Goal: Information Seeking & Learning: Learn about a topic

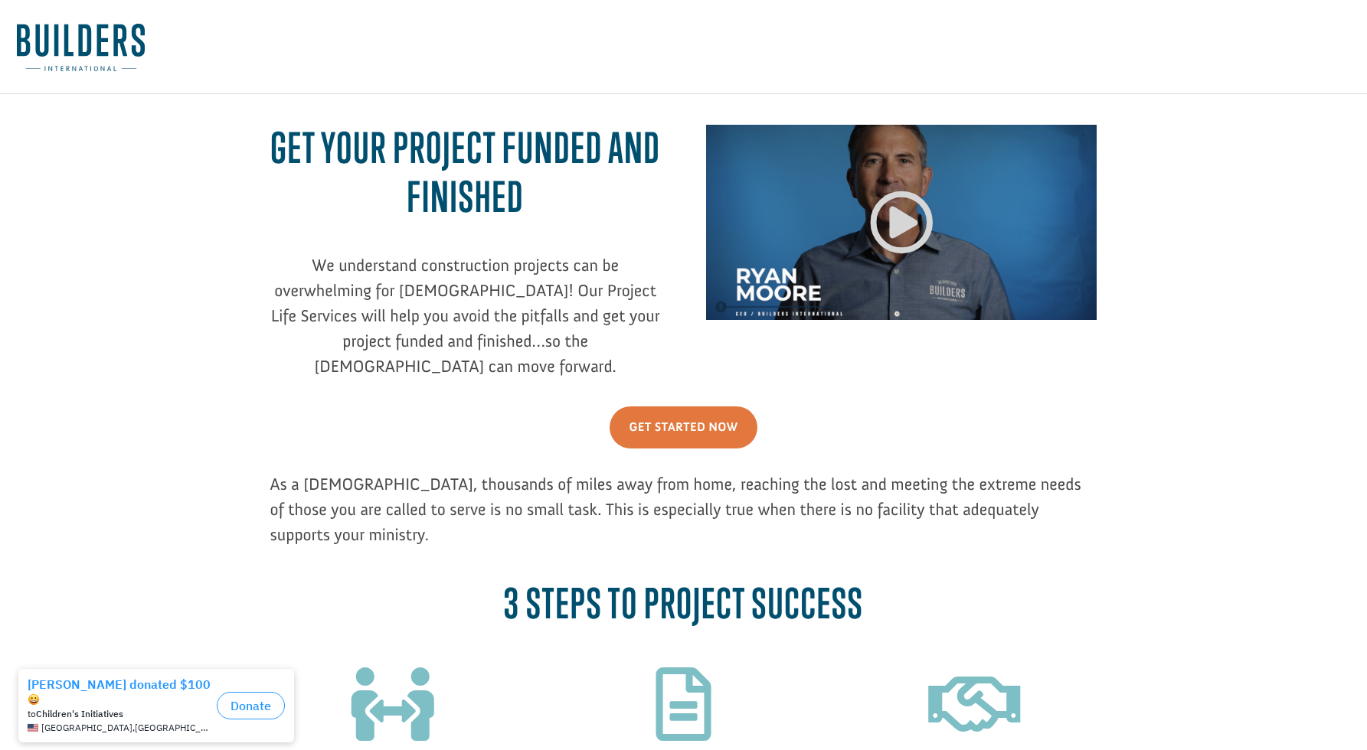
click at [46, 39] on img at bounding box center [81, 47] width 128 height 47
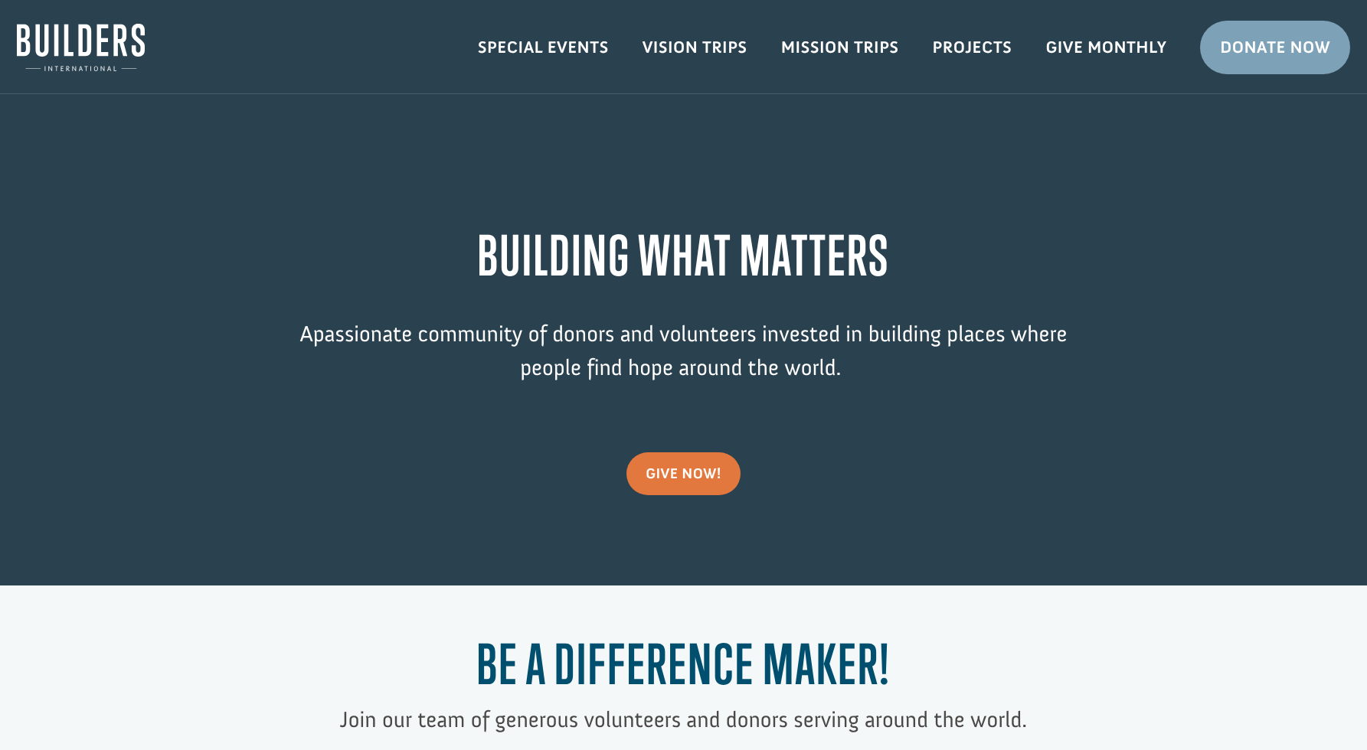
scroll to position [672, 0]
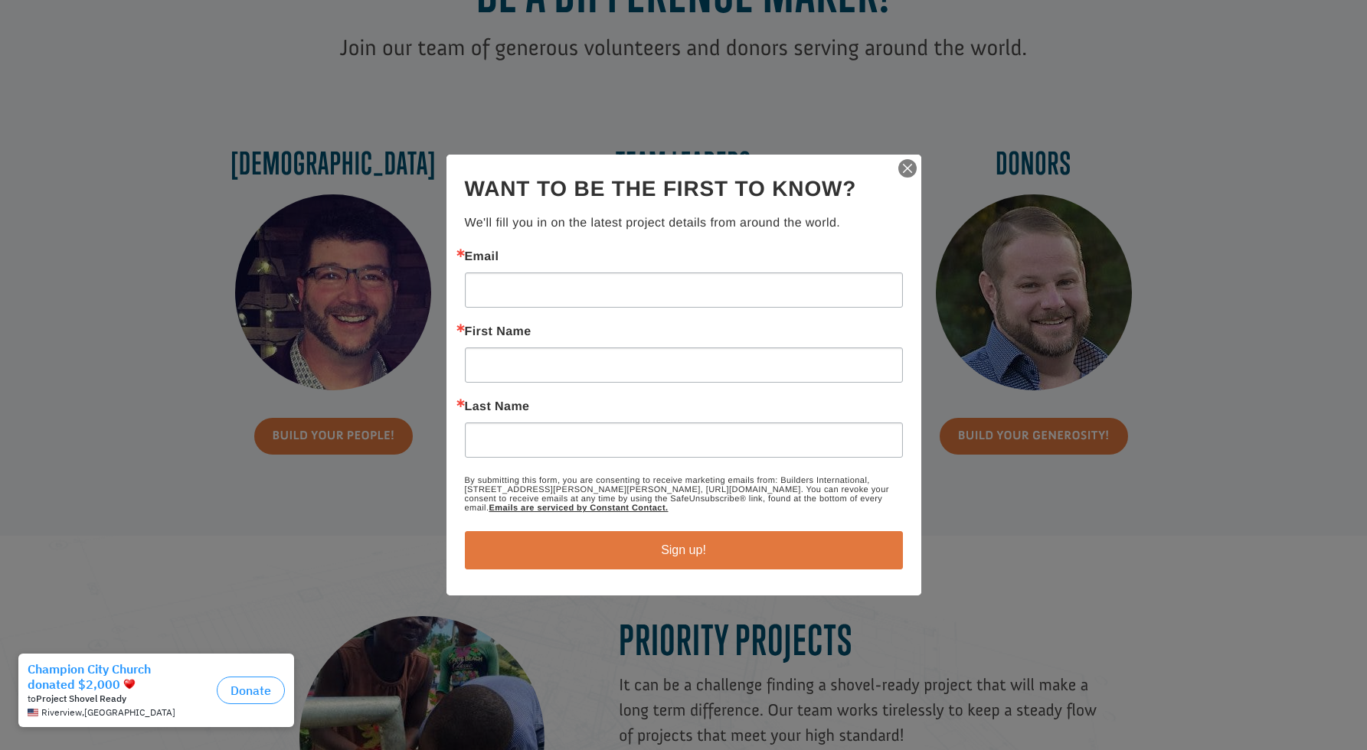
click at [903, 165] on img "button" at bounding box center [907, 168] width 21 height 21
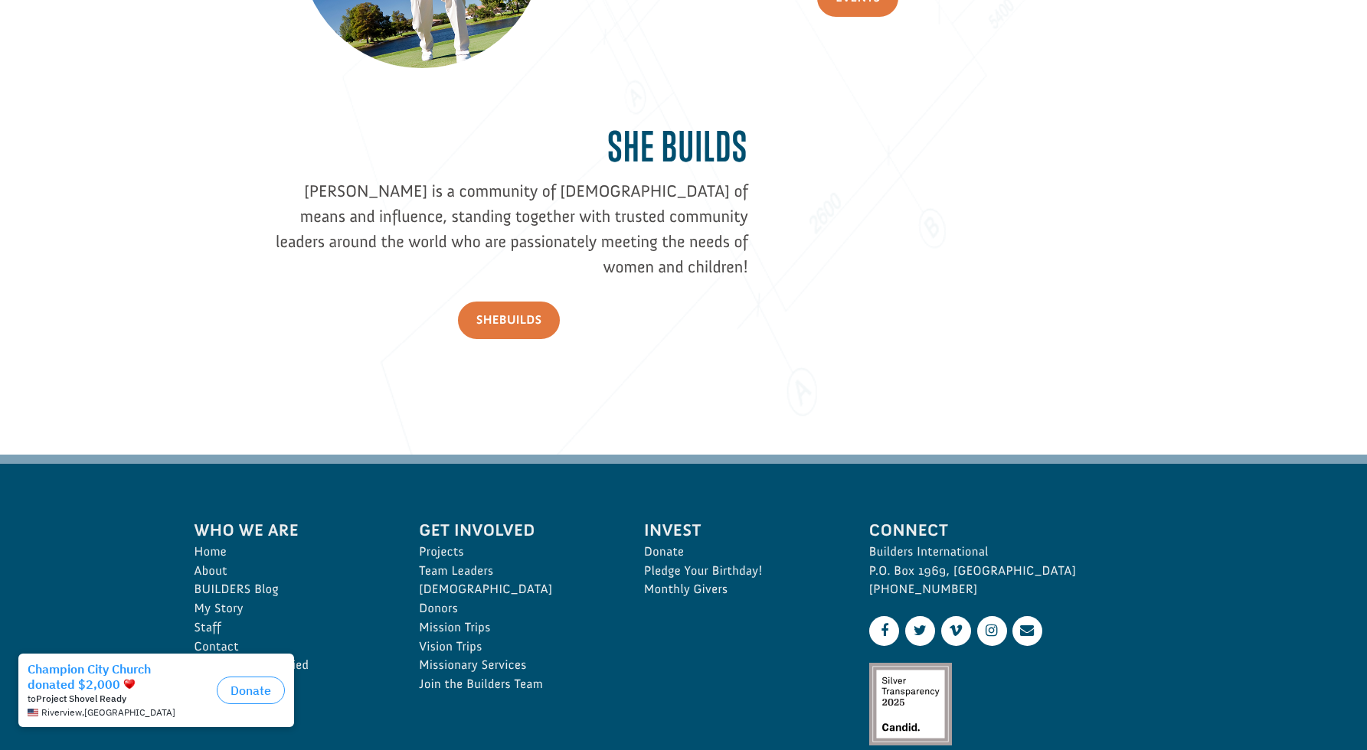
scroll to position [2205, 0]
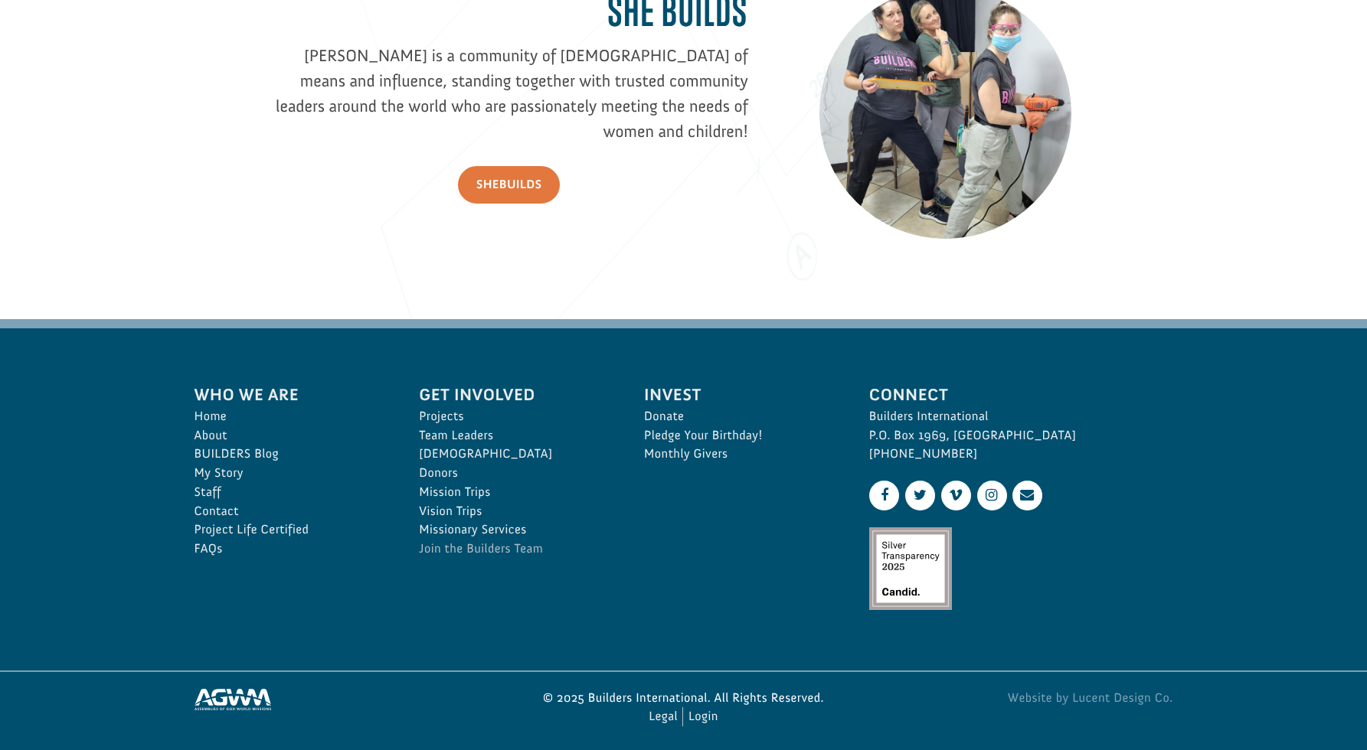
click at [481, 544] on link "Join the Builders Team" at bounding box center [514, 549] width 191 height 19
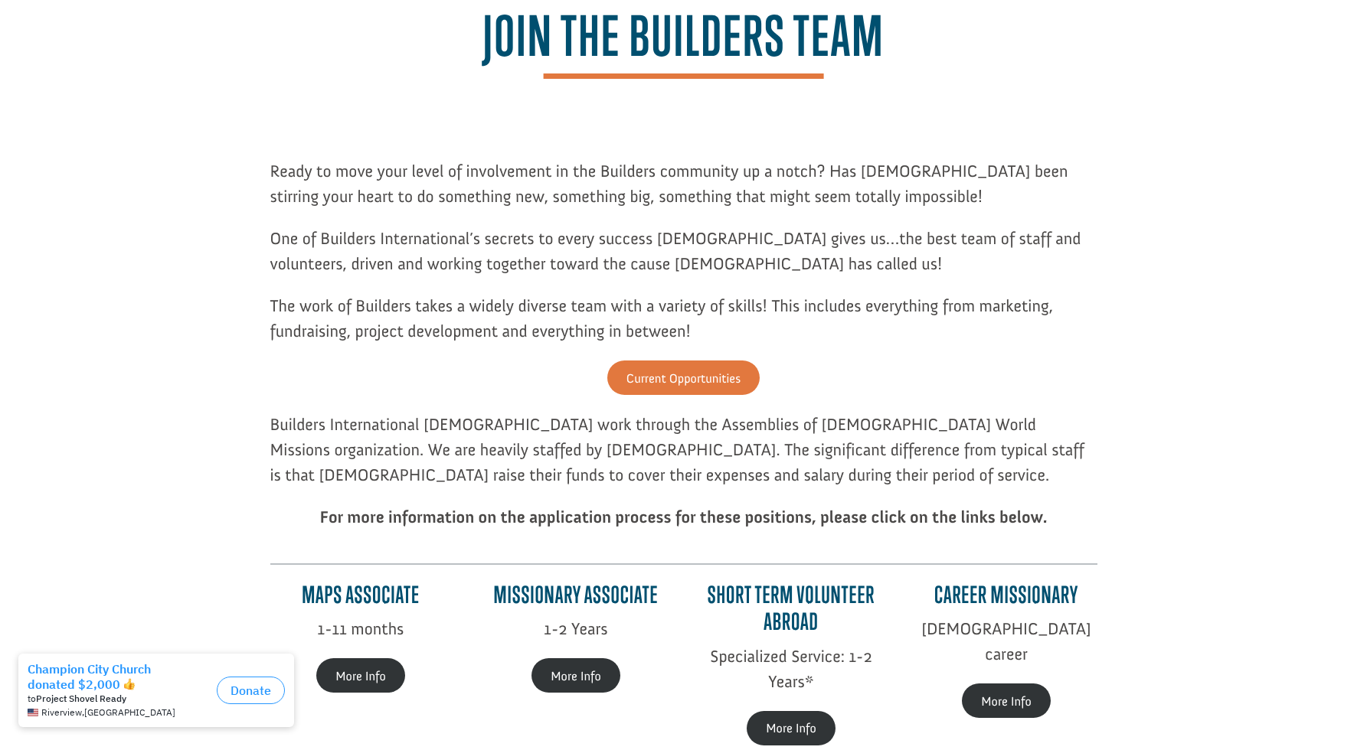
scroll to position [398, 0]
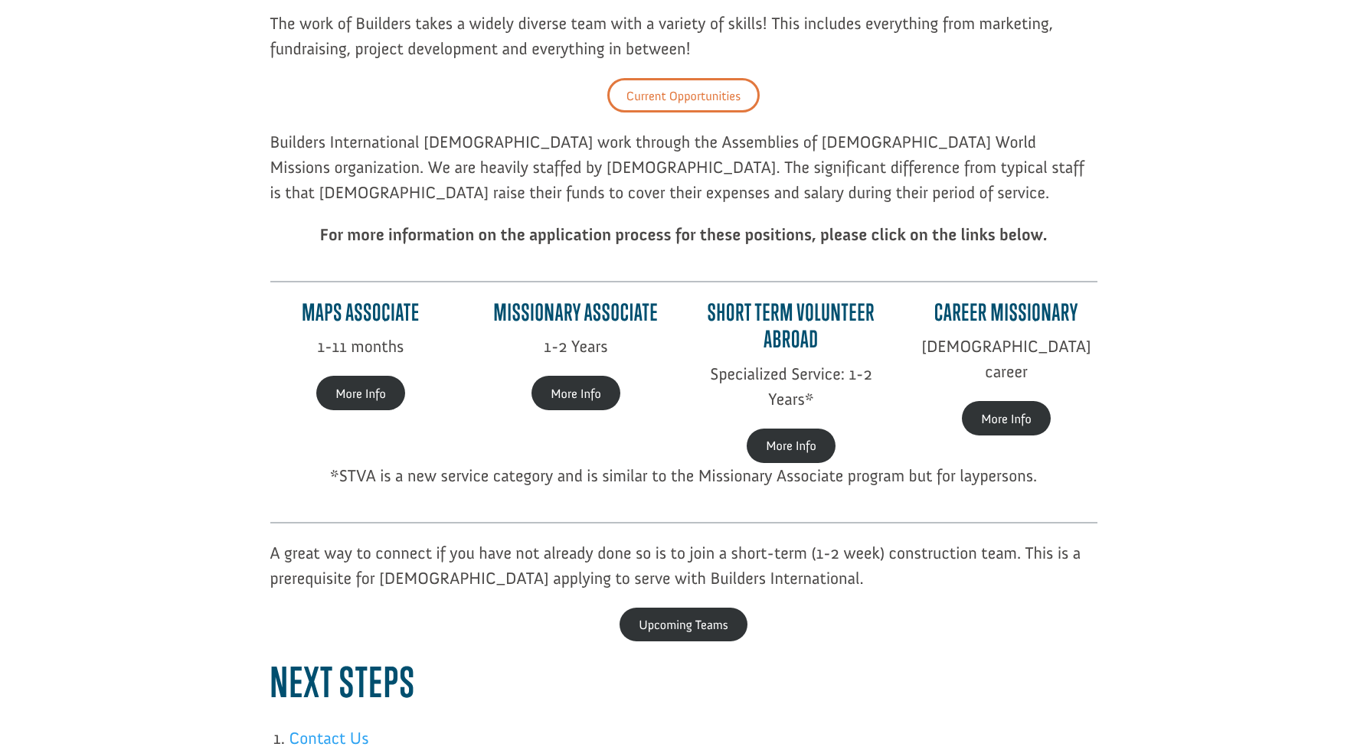
click at [642, 94] on link "Current Opportunities" at bounding box center [683, 95] width 152 height 34
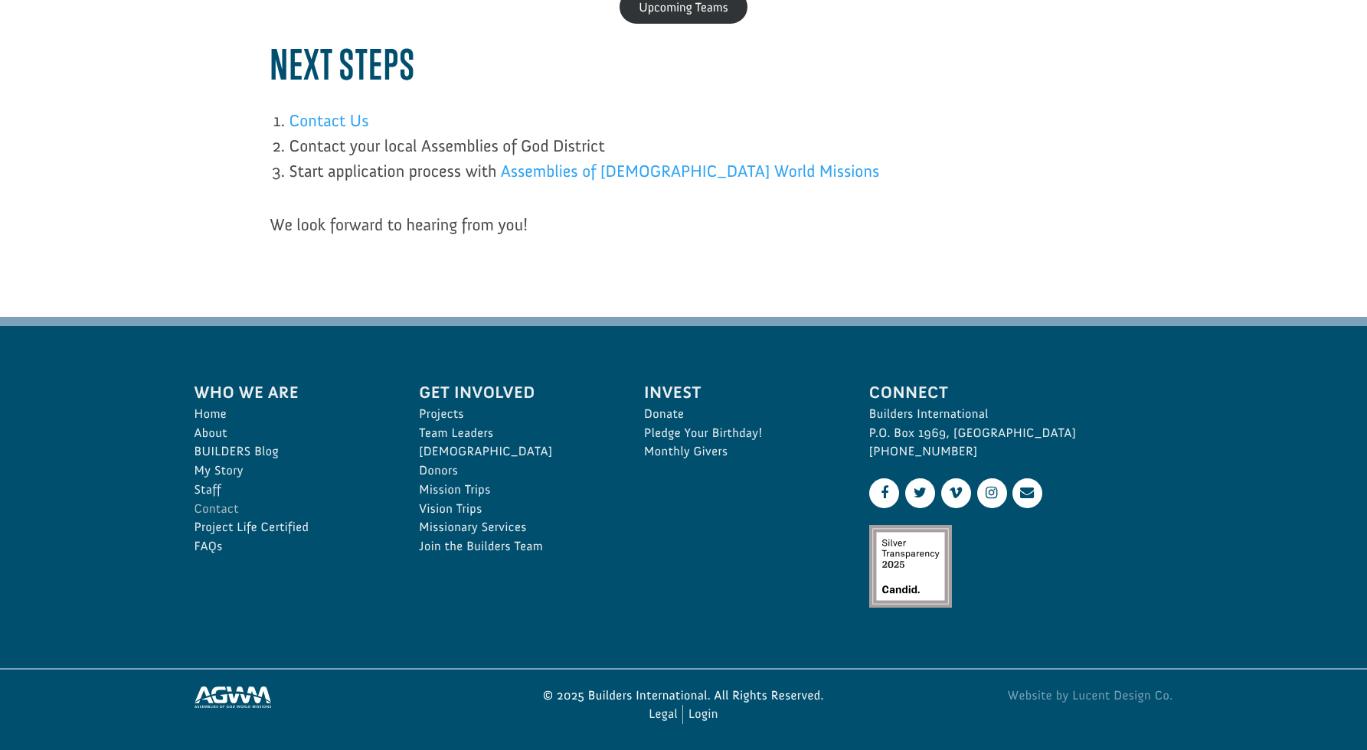
click at [214, 504] on link "Contact" at bounding box center [290, 509] width 191 height 19
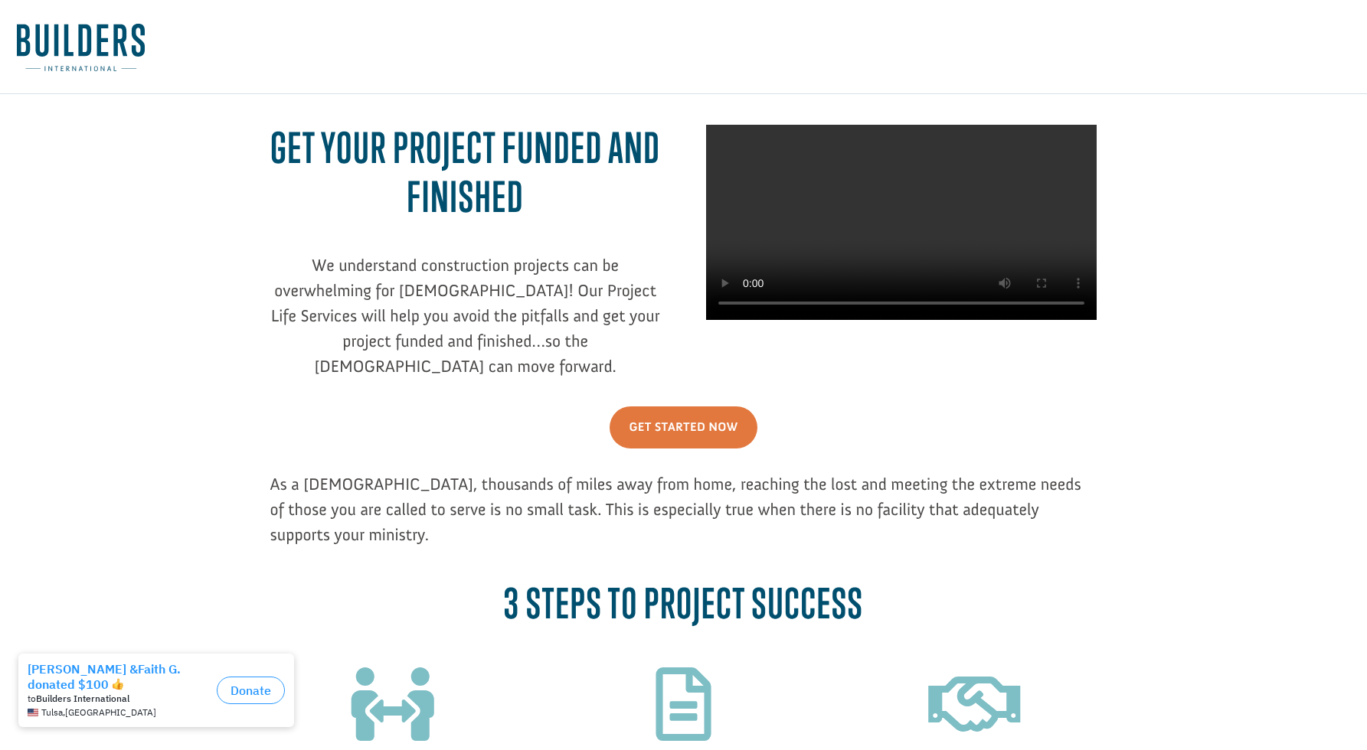
click at [747, 320] on video at bounding box center [901, 222] width 391 height 195
